Goal: Task Accomplishment & Management: Complete application form

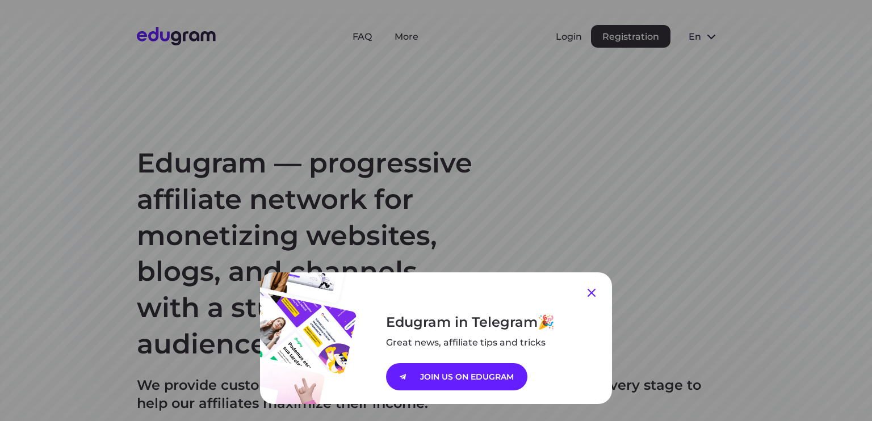
click at [588, 290] on icon at bounding box center [592, 293] width 8 height 8
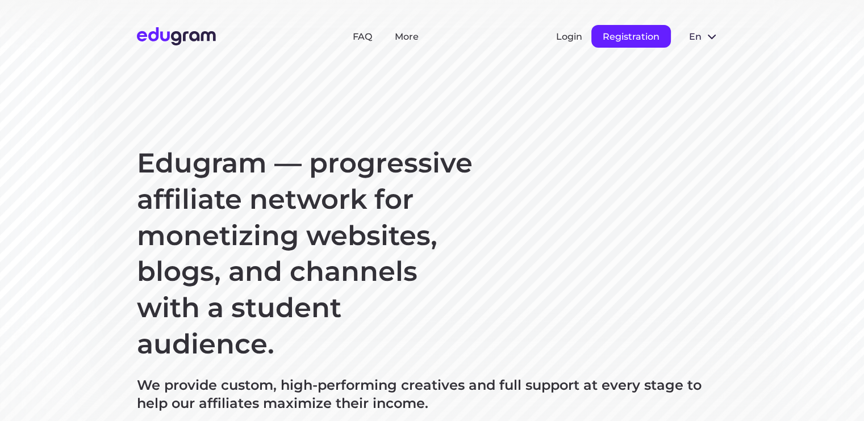
click at [644, 35] on button "Registration" at bounding box center [630, 36] width 79 height 23
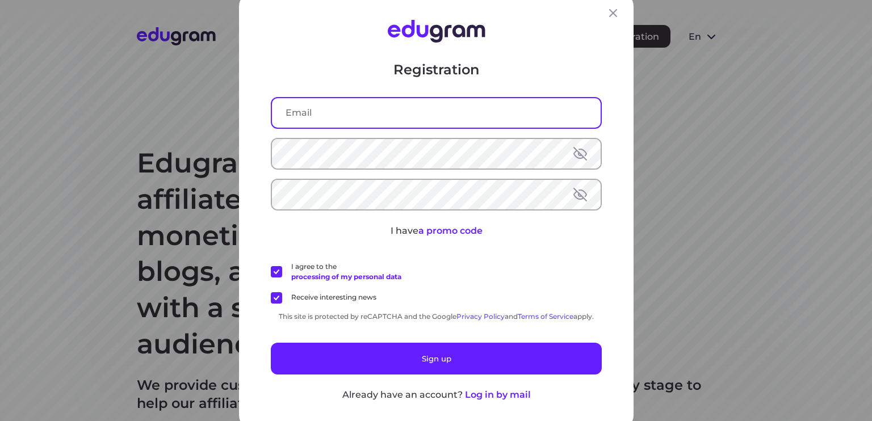
click at [473, 122] on input "text" at bounding box center [436, 113] width 329 height 30
type input "JTHGraphics@gmail.com"
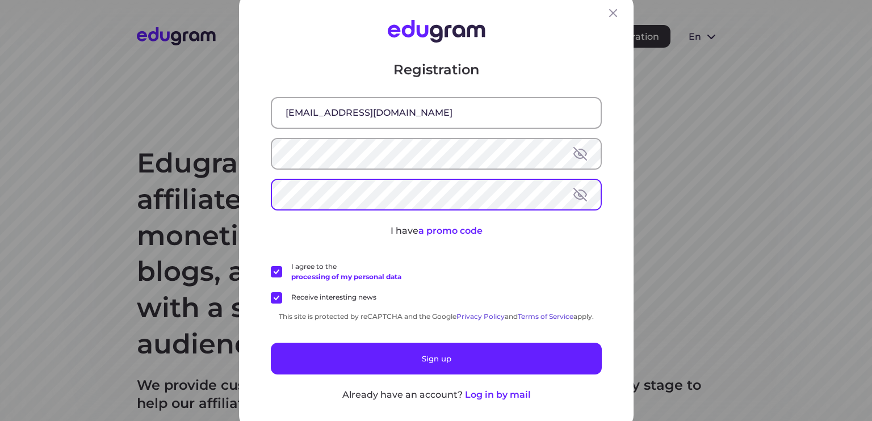
click at [363, 304] on div "Registration JTHGraphics@gmail.com I have a promo code I agree to the processin…" at bounding box center [436, 230] width 331 height 341
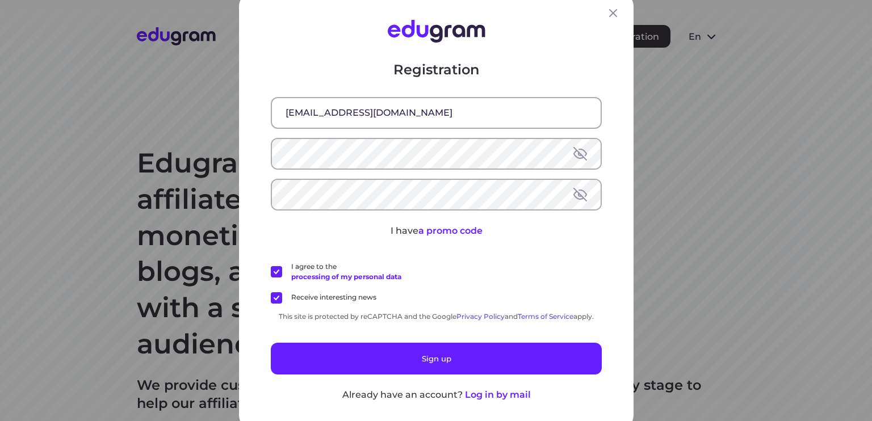
click at [361, 300] on label "Receive interesting news" at bounding box center [324, 297] width 106 height 11
click at [0, 0] on input "Receive interesting news" at bounding box center [0, 0] width 0 height 0
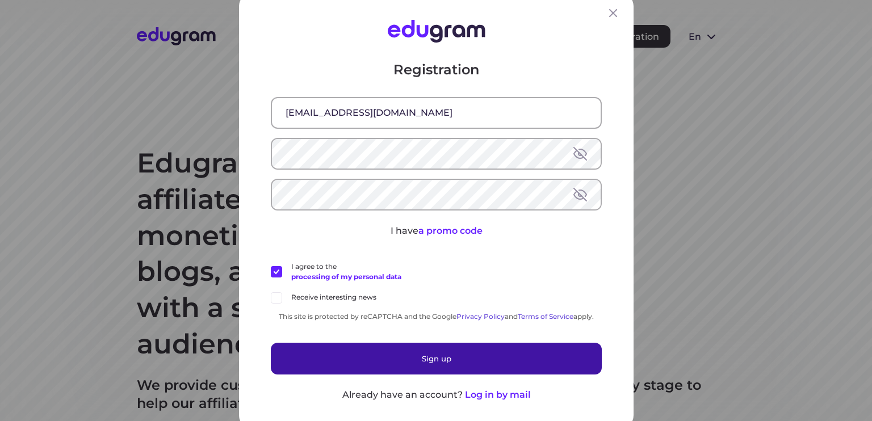
click at [327, 349] on button "Sign up" at bounding box center [436, 358] width 331 height 32
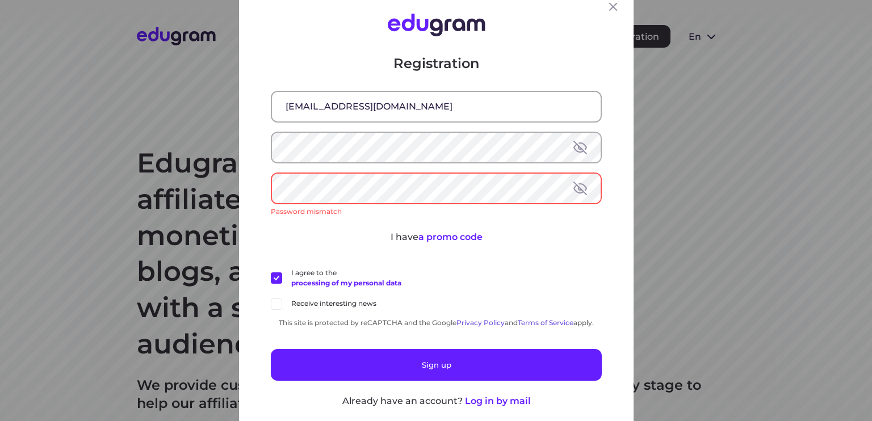
click at [573, 187] on button at bounding box center [580, 188] width 14 height 14
click at [577, 143] on button at bounding box center [580, 147] width 14 height 14
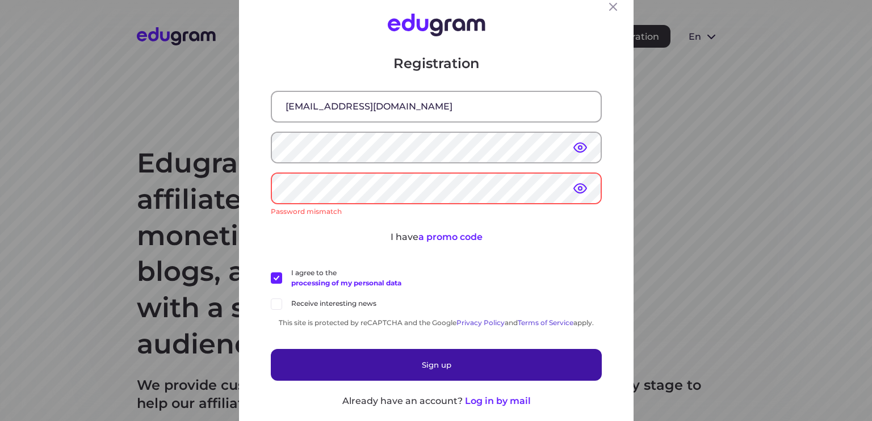
click at [338, 363] on button "Sign up" at bounding box center [436, 365] width 331 height 32
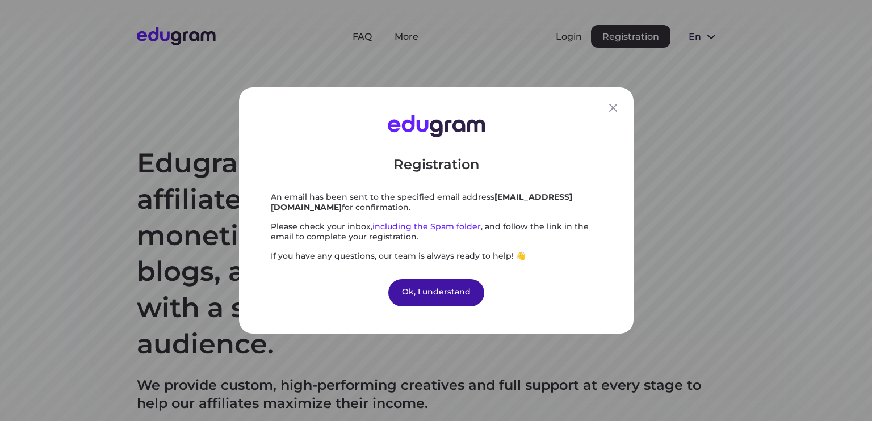
click at [455, 297] on div "Ok, I understand" at bounding box center [436, 292] width 96 height 27
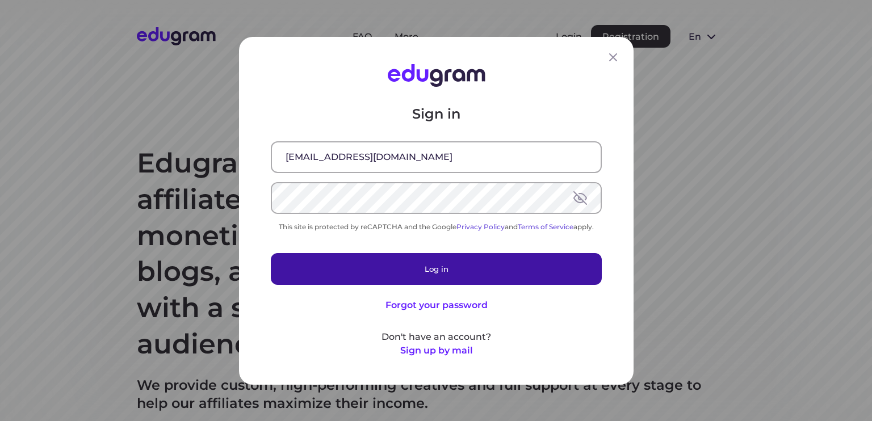
click at [413, 273] on button "Log in" at bounding box center [436, 269] width 331 height 32
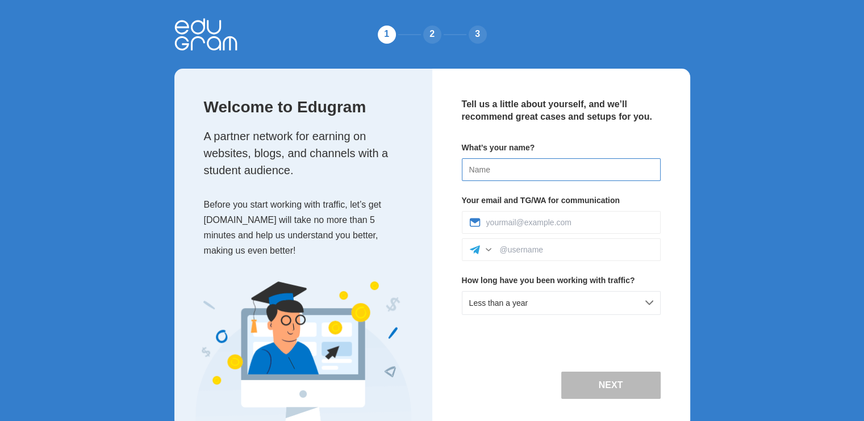
click at [522, 170] on input at bounding box center [561, 169] width 199 height 23
type input "[PERSON_NAME]"
type input "JTHGraphics@gmail.com"
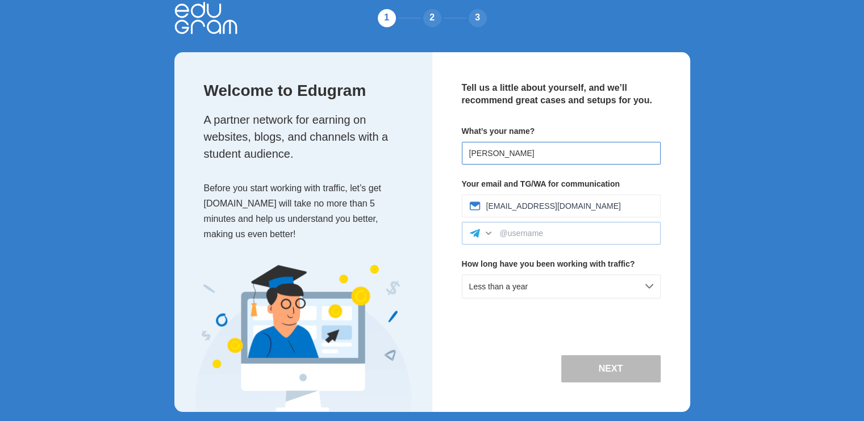
scroll to position [25, 0]
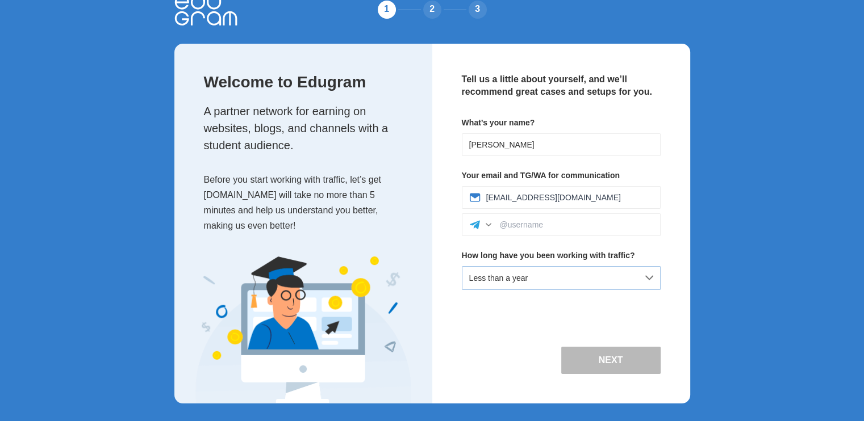
click at [519, 289] on div "Less than a year" at bounding box center [561, 278] width 199 height 24
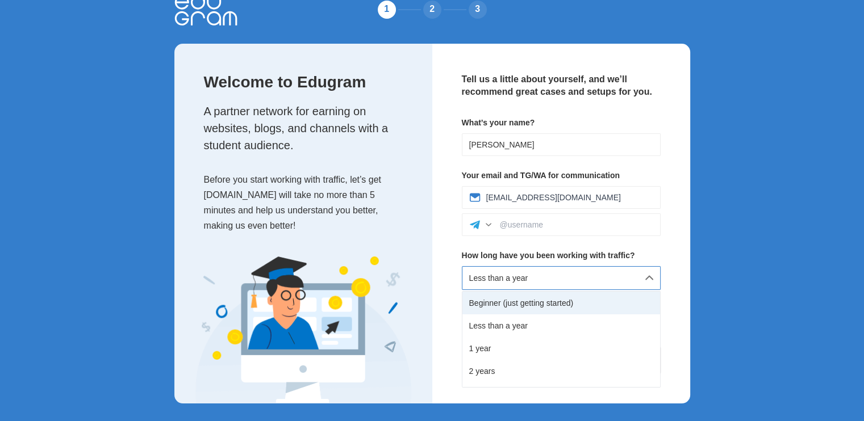
click at [476, 304] on div "Beginner (just getting started)" at bounding box center [561, 303] width 198 height 23
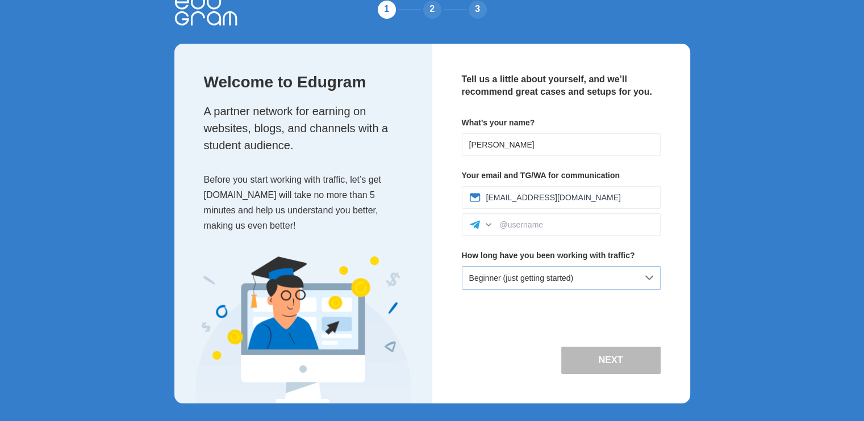
click at [487, 271] on div "Beginner (just getting started)" at bounding box center [561, 278] width 199 height 24
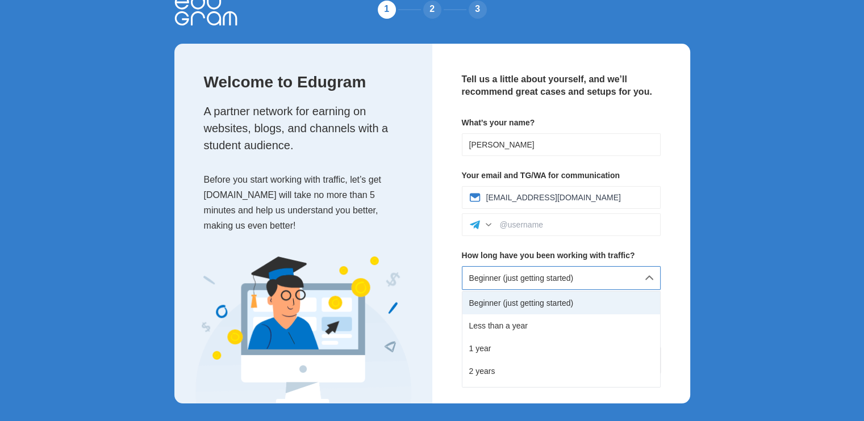
click at [477, 307] on div "Beginner (just getting started)" at bounding box center [561, 303] width 198 height 23
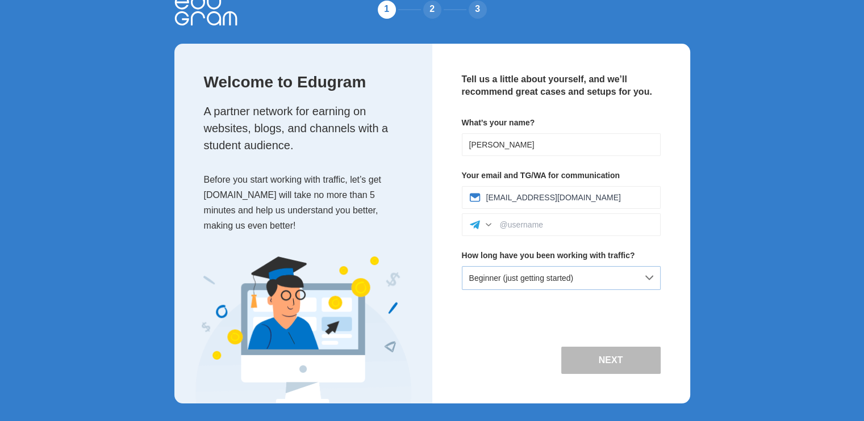
click at [566, 280] on span "Beginner (just getting started)" at bounding box center [521, 278] width 104 height 9
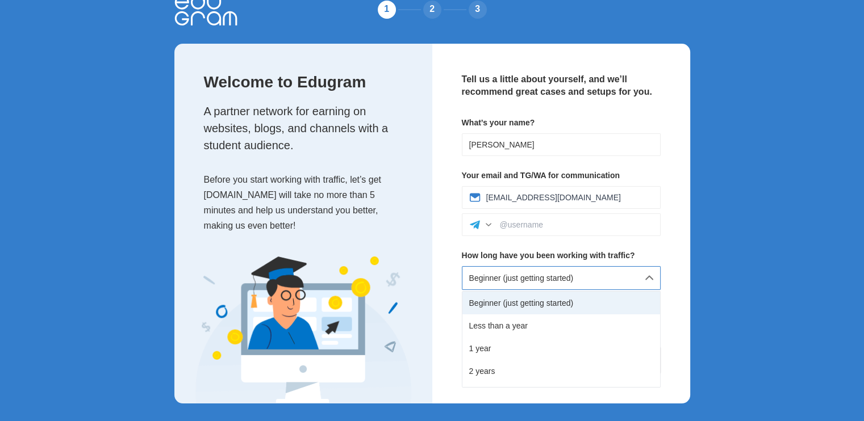
click at [542, 301] on div "Beginner (just getting started)" at bounding box center [561, 303] width 198 height 23
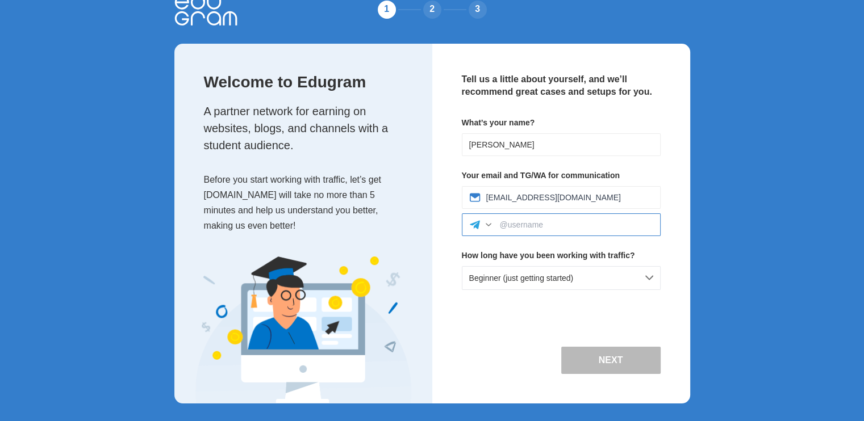
click at [563, 220] on input at bounding box center [576, 224] width 153 height 9
click at [485, 227] on div at bounding box center [488, 224] width 11 height 11
click at [533, 221] on input at bounding box center [576, 224] width 153 height 9
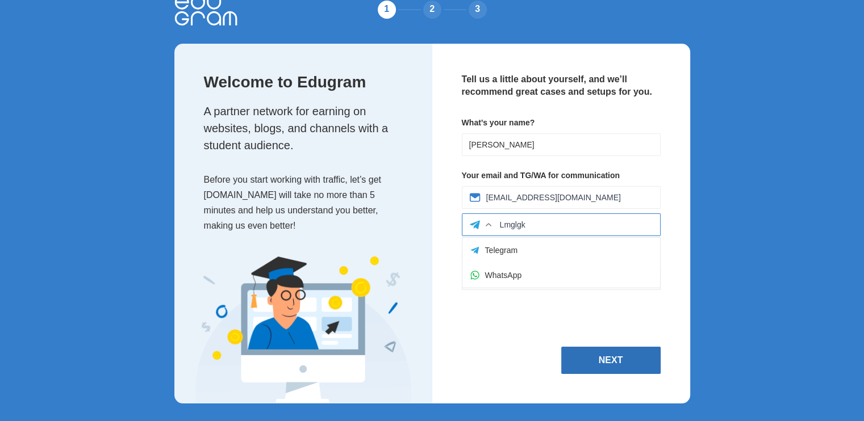
type input "Lmglgk"
click at [579, 350] on button "Next" at bounding box center [610, 360] width 99 height 27
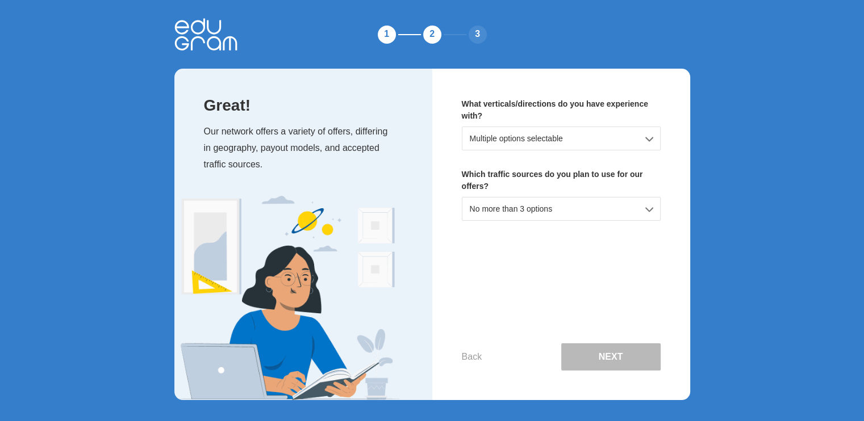
scroll to position [0, 0]
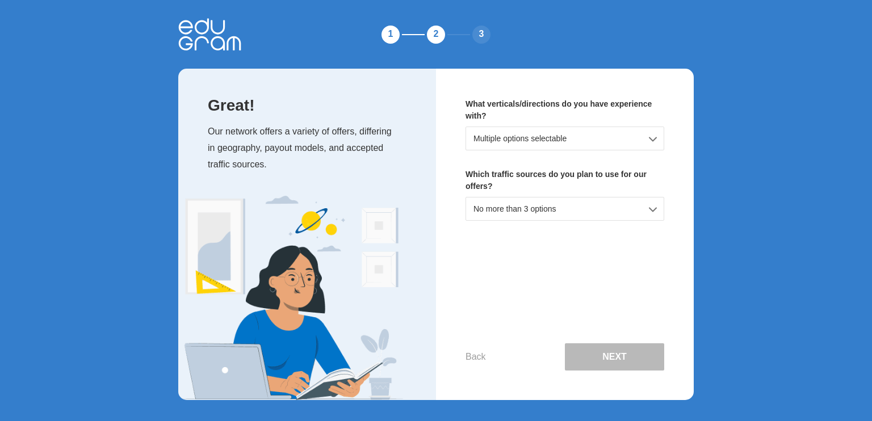
click at [604, 136] on div "Multiple options selectable" at bounding box center [565, 139] width 199 height 24
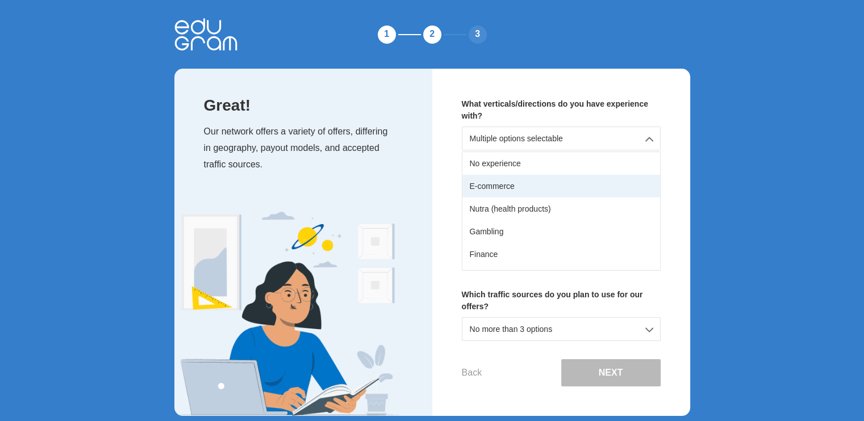
click at [583, 175] on div "E-commerce" at bounding box center [561, 186] width 198 height 23
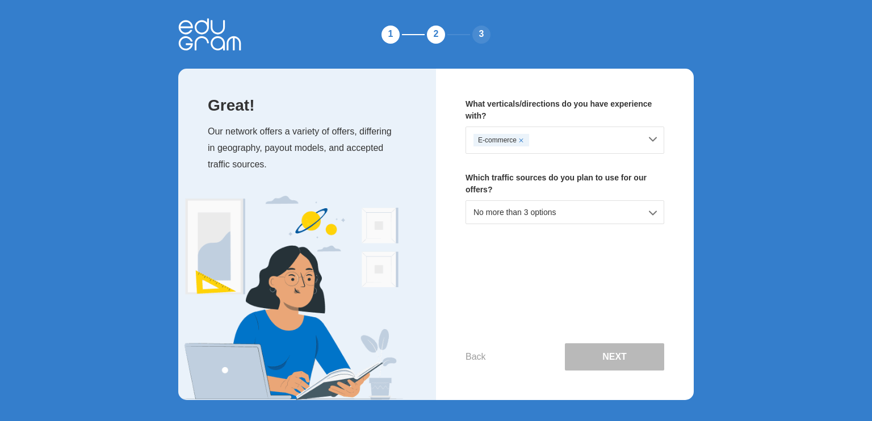
click at [609, 129] on div "E-commerce" at bounding box center [565, 140] width 199 height 27
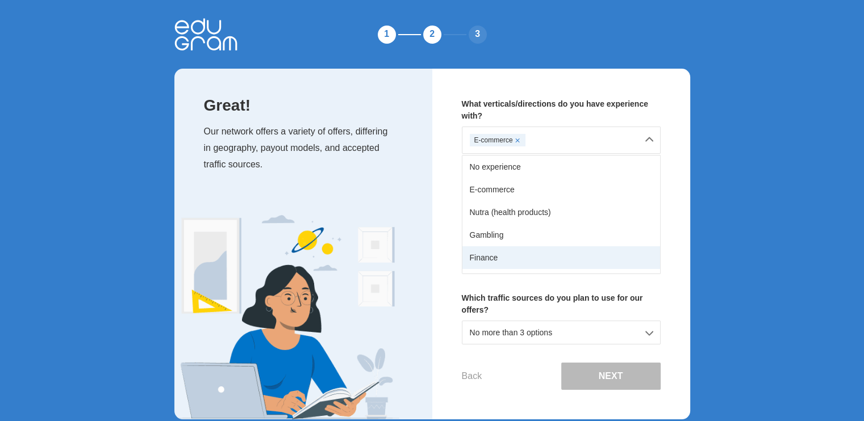
click at [532, 263] on div "Finance" at bounding box center [561, 257] width 198 height 23
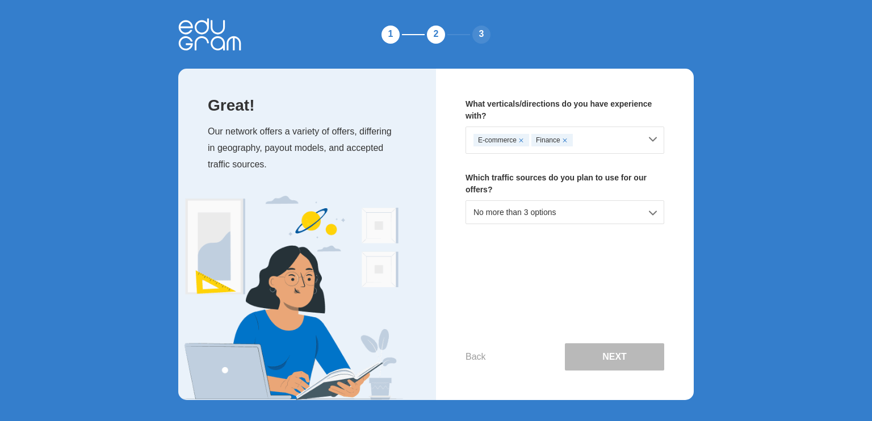
click at [597, 135] on div "E-commerce Finance" at bounding box center [557, 140] width 167 height 12
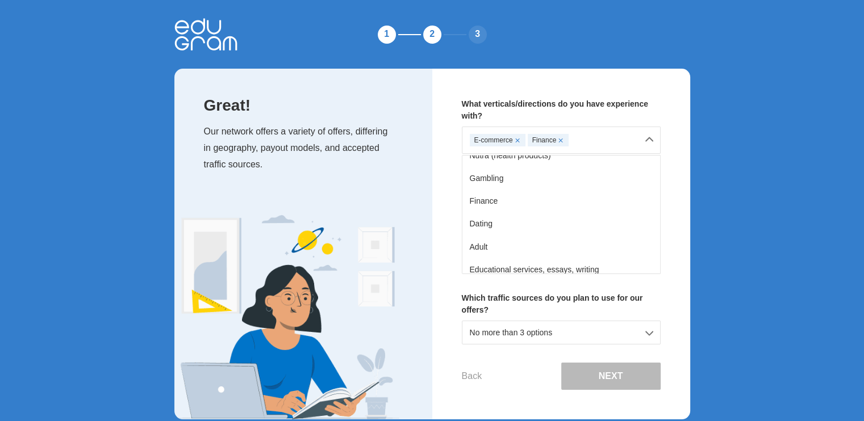
scroll to position [114, 0]
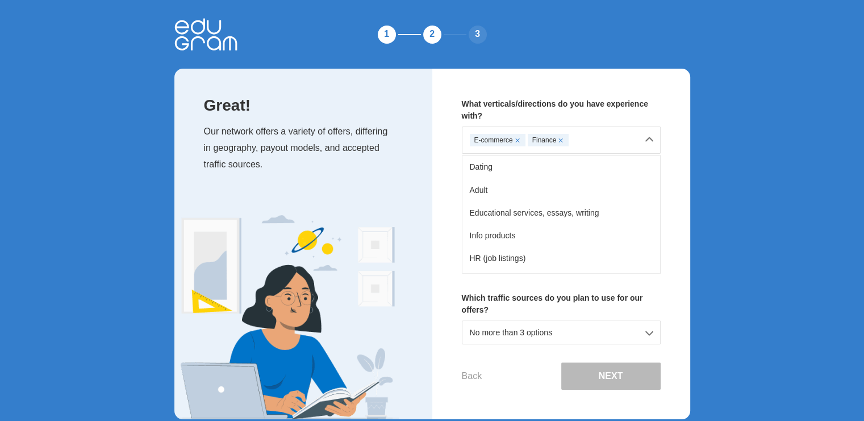
click at [688, 182] on div "What verticals/directions do you have experience with? E-commerce Finance No ex…" at bounding box center [561, 244] width 258 height 351
click at [654, 138] on div "E-commerce Finance" at bounding box center [561, 140] width 199 height 27
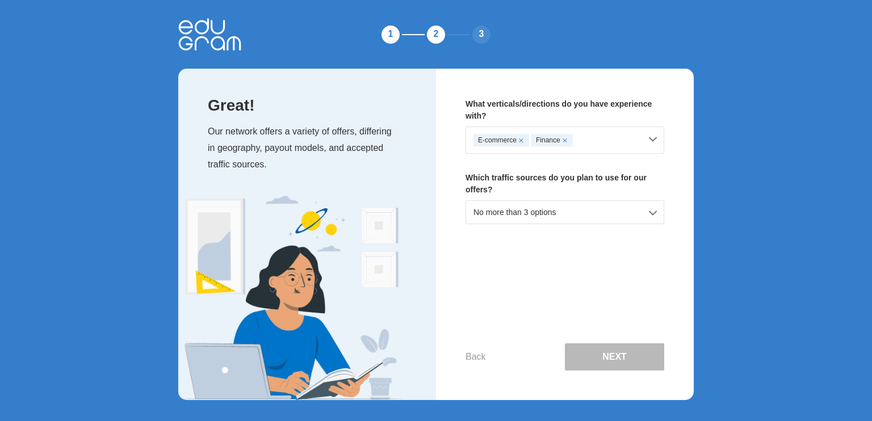
click at [606, 219] on div "No more than 3 options" at bounding box center [565, 212] width 199 height 24
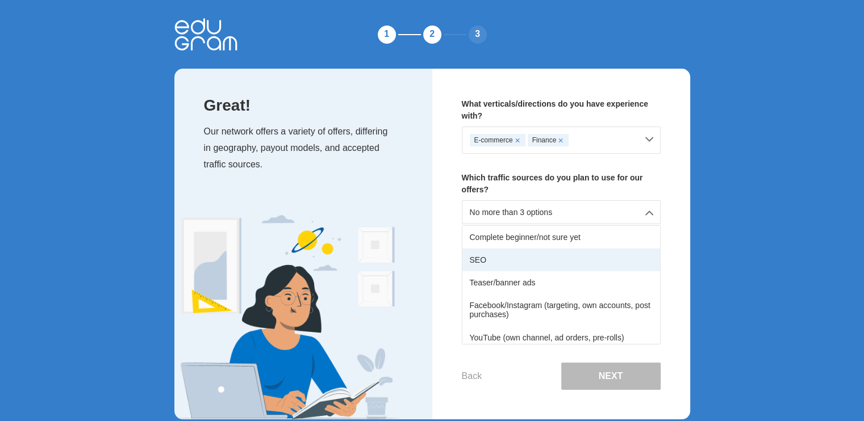
click at [559, 253] on div "SEO" at bounding box center [561, 260] width 198 height 23
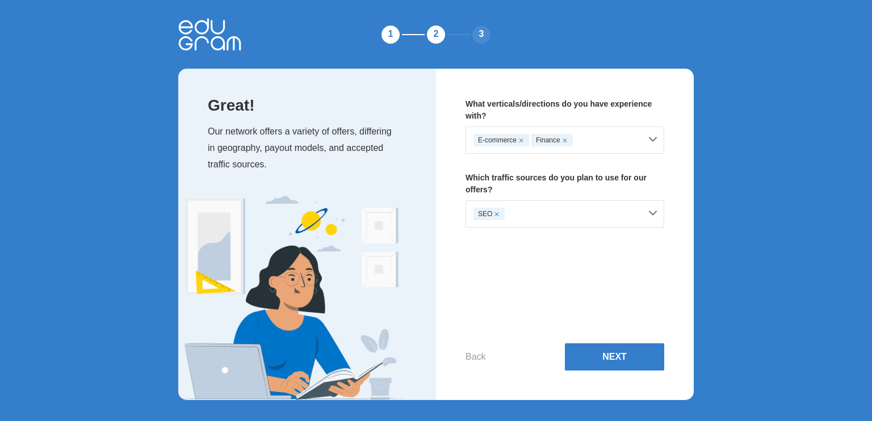
click at [586, 212] on div "SEO" at bounding box center [557, 214] width 167 height 12
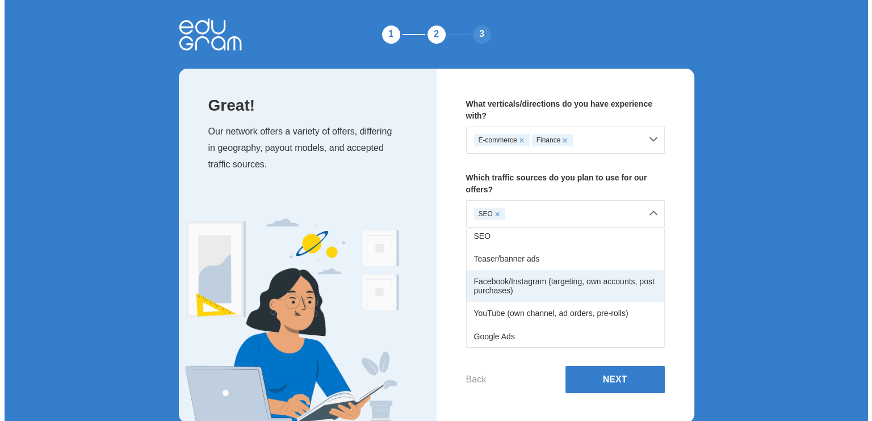
scroll to position [0, 0]
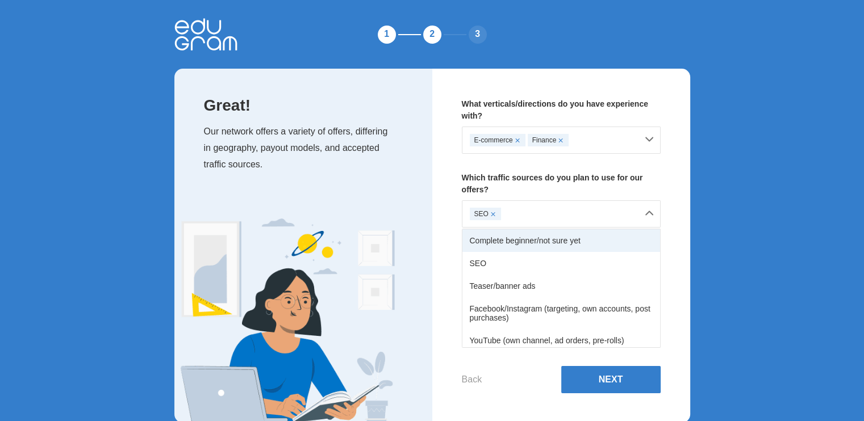
click at [562, 246] on div "Complete beginner/not sure yet" at bounding box center [561, 240] width 198 height 23
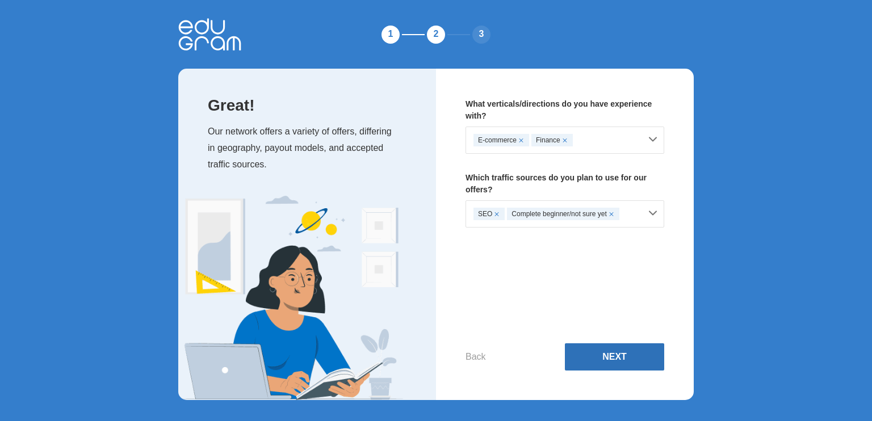
click at [589, 351] on button "Next" at bounding box center [614, 357] width 99 height 27
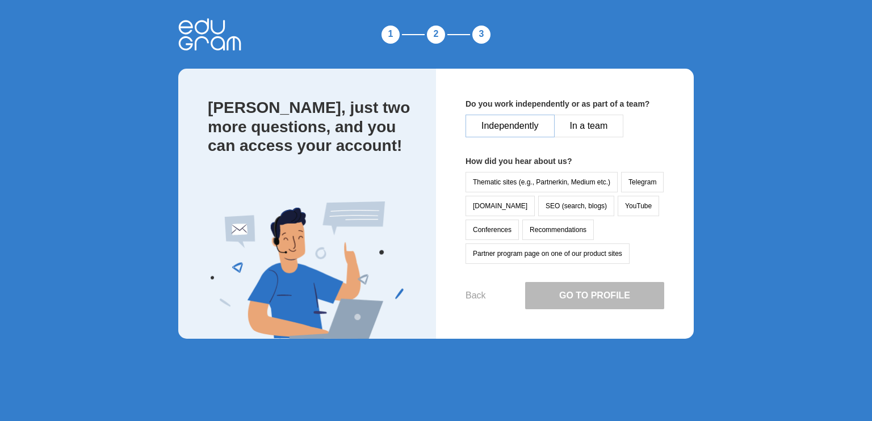
click at [522, 128] on button "Independently" at bounding box center [510, 126] width 89 height 23
click at [515, 182] on button "Thematic sites (e.g., Partnerkin, Medium etc.)" at bounding box center [542, 182] width 152 height 20
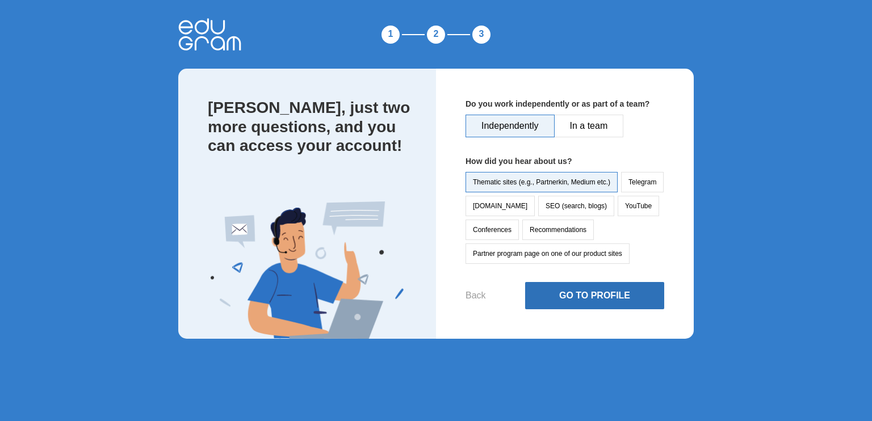
click at [581, 287] on button "Go to Profile" at bounding box center [594, 295] width 139 height 27
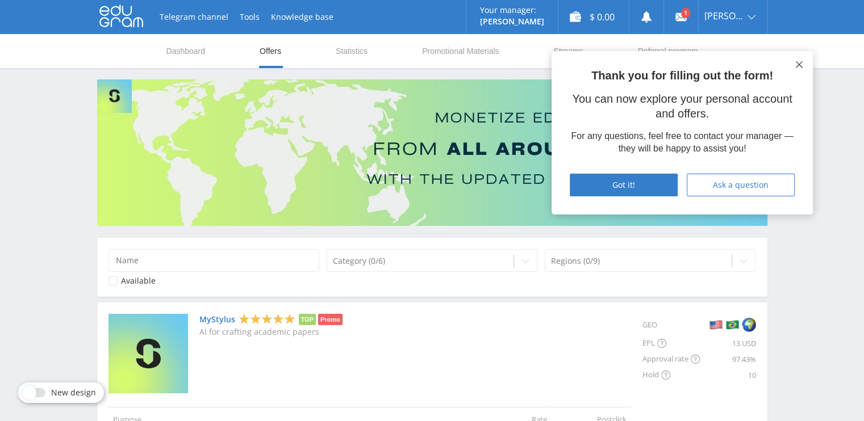
click at [796, 64] on icon at bounding box center [798, 64] width 7 height 7
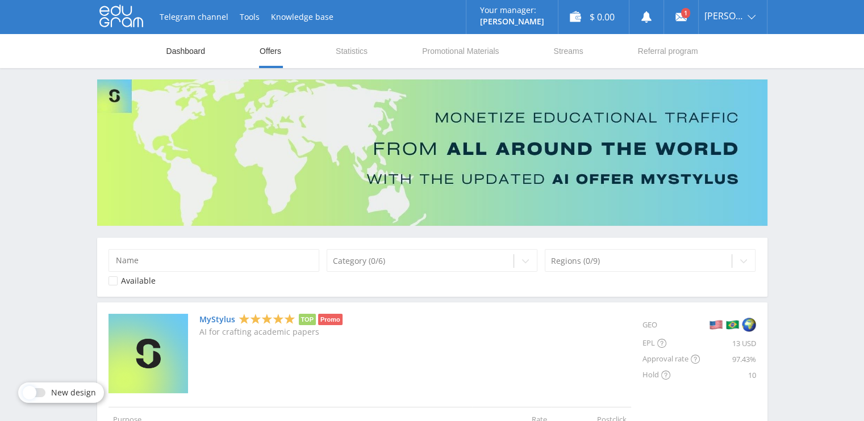
click at [195, 58] on link "Dashboard" at bounding box center [185, 51] width 41 height 34
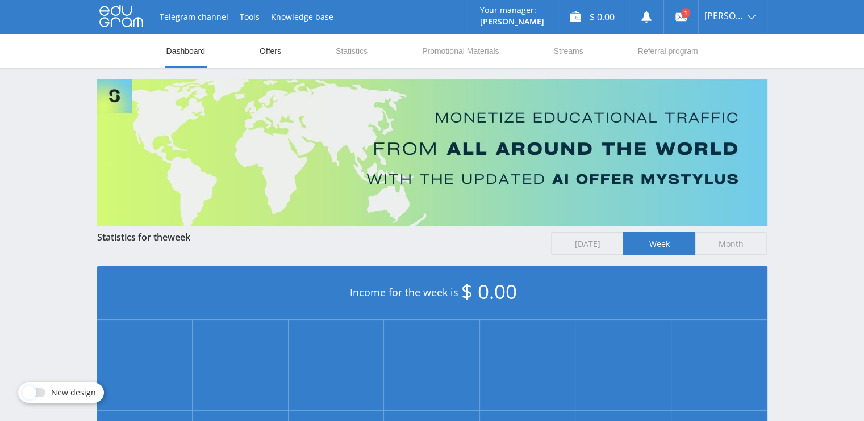
click at [277, 50] on link "Offers" at bounding box center [270, 51] width 24 height 34
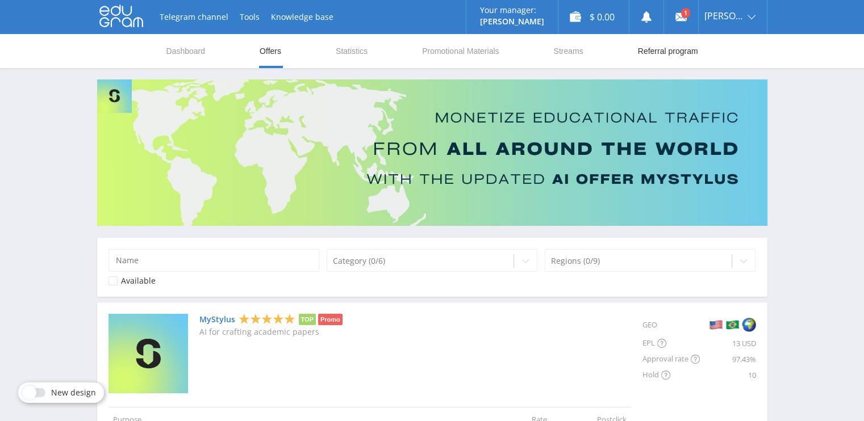
click at [675, 56] on link "Referral program" at bounding box center [667, 51] width 62 height 34
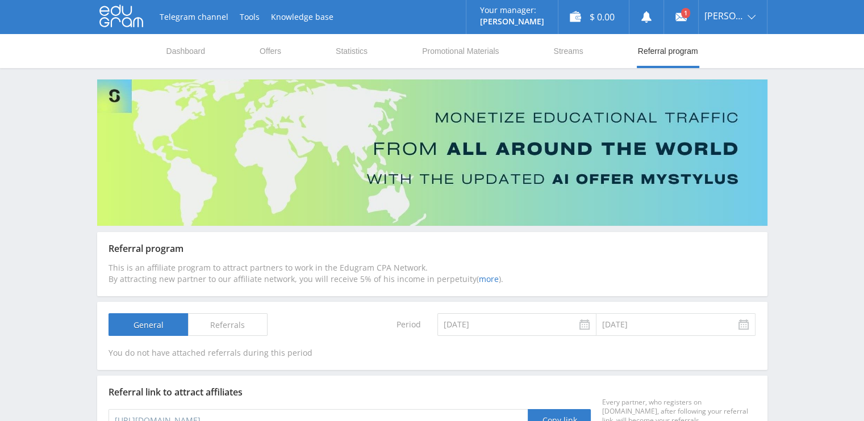
click at [252, 54] on nav "Dashboard Offers Statistics Promotional Materials Streams Referral program" at bounding box center [432, 51] width 534 height 34
click at [279, 48] on link "Offers" at bounding box center [270, 51] width 24 height 34
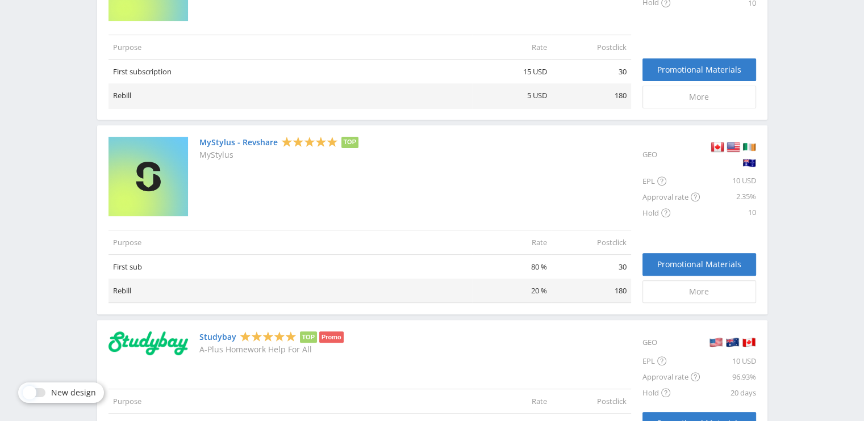
scroll to position [145, 0]
